Goal: Task Accomplishment & Management: Manage account settings

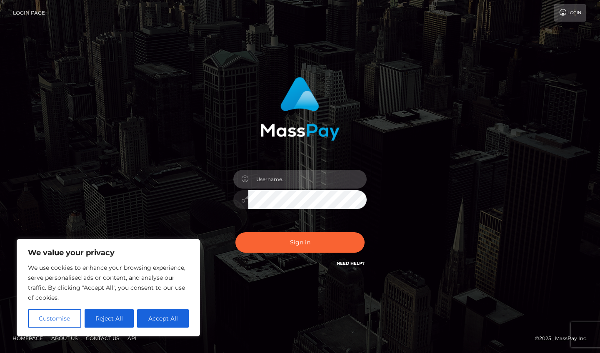
type input "femgoddess3@gmail.com"
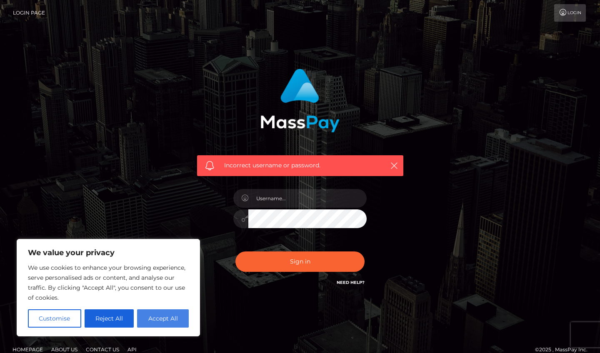
click at [155, 312] on button "Accept All" at bounding box center [163, 319] width 52 height 18
checkbox input "true"
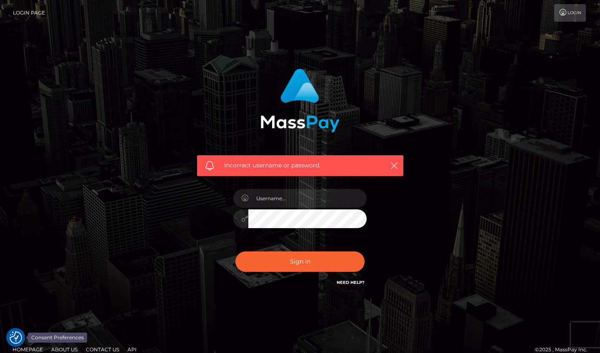
click at [14, 338] on img "Consent Preferences" at bounding box center [16, 338] width 13 height 13
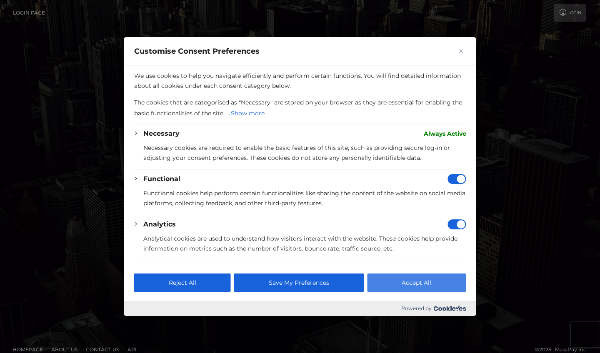
click at [431, 281] on button "Accept All" at bounding box center [416, 283] width 99 height 18
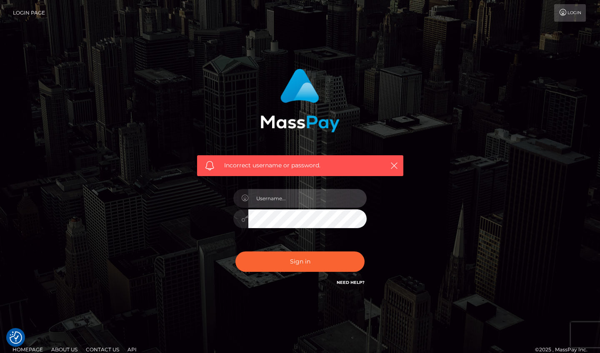
click at [315, 200] on input "text" at bounding box center [307, 198] width 118 height 19
type input "femgoddess3@gmail.com"
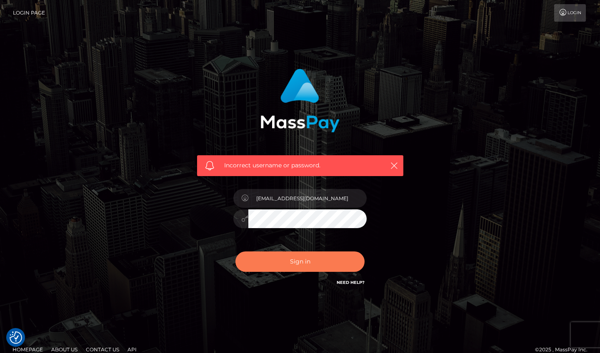
click at [313, 263] on button "Sign in" at bounding box center [299, 262] width 129 height 20
